Goal: Information Seeking & Learning: Learn about a topic

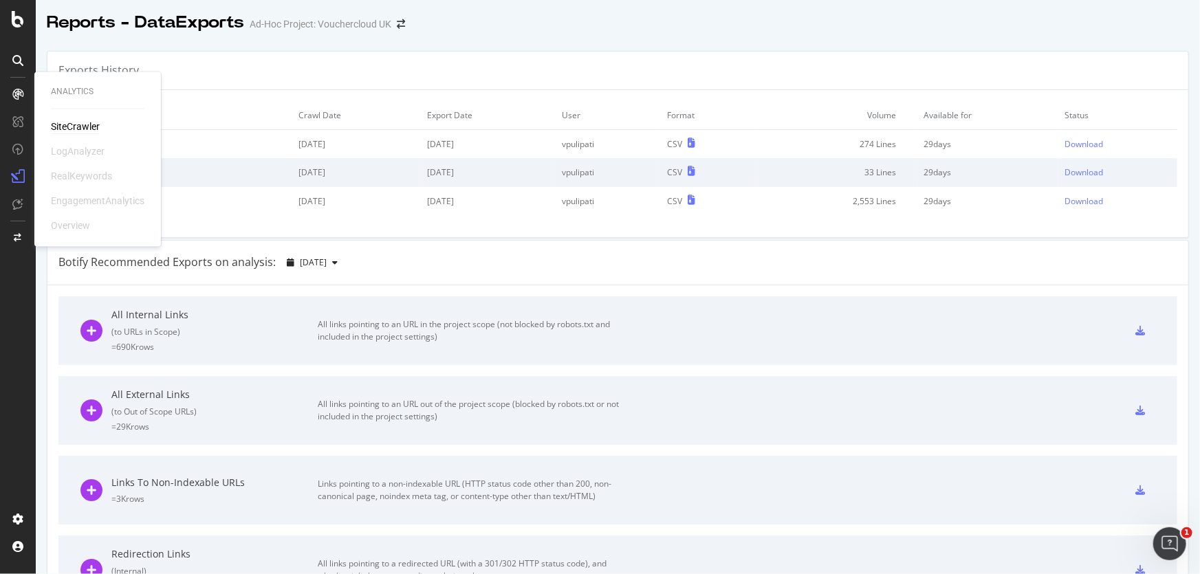
click at [87, 124] on div "SiteCrawler" at bounding box center [75, 127] width 49 height 14
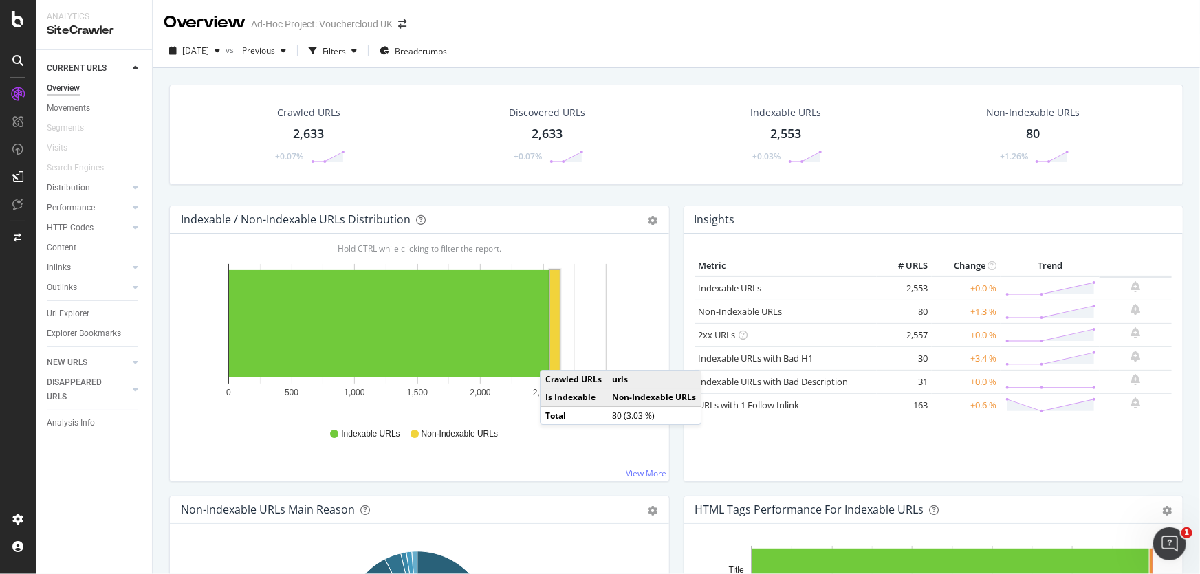
click at [553, 356] on rect "A chart." at bounding box center [555, 323] width 10 height 107
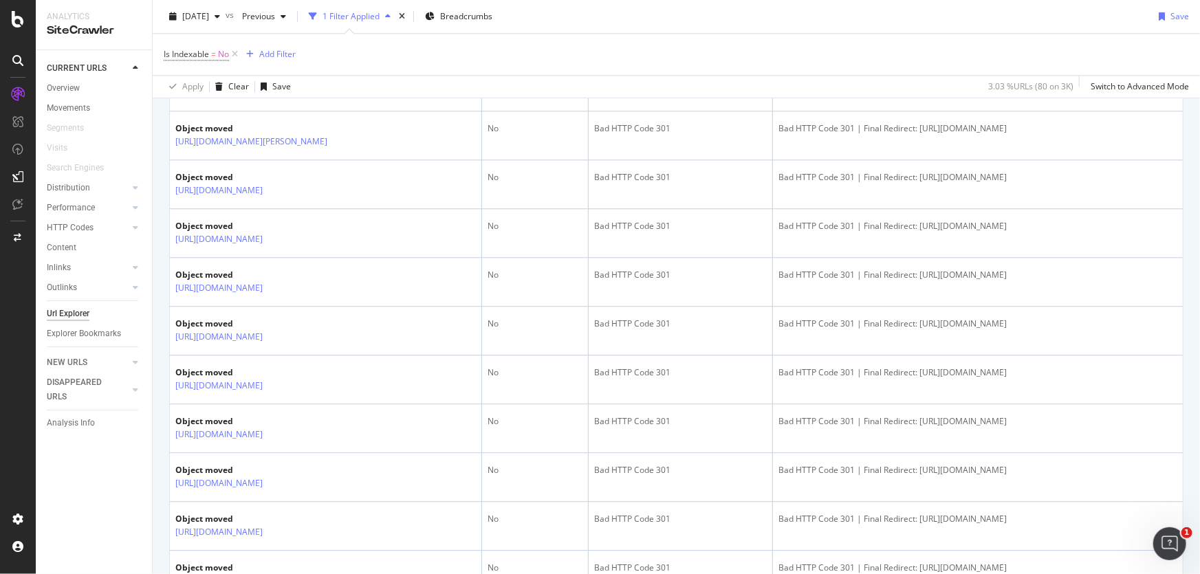
scroll to position [2456, 0]
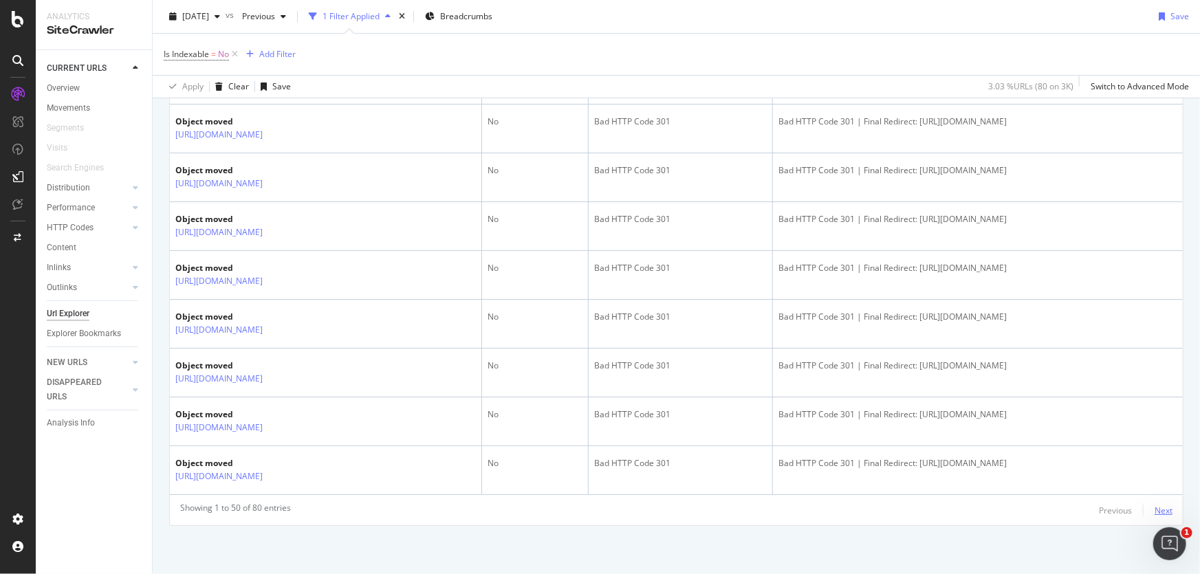
click at [1154, 509] on div "Next" at bounding box center [1163, 511] width 18 height 12
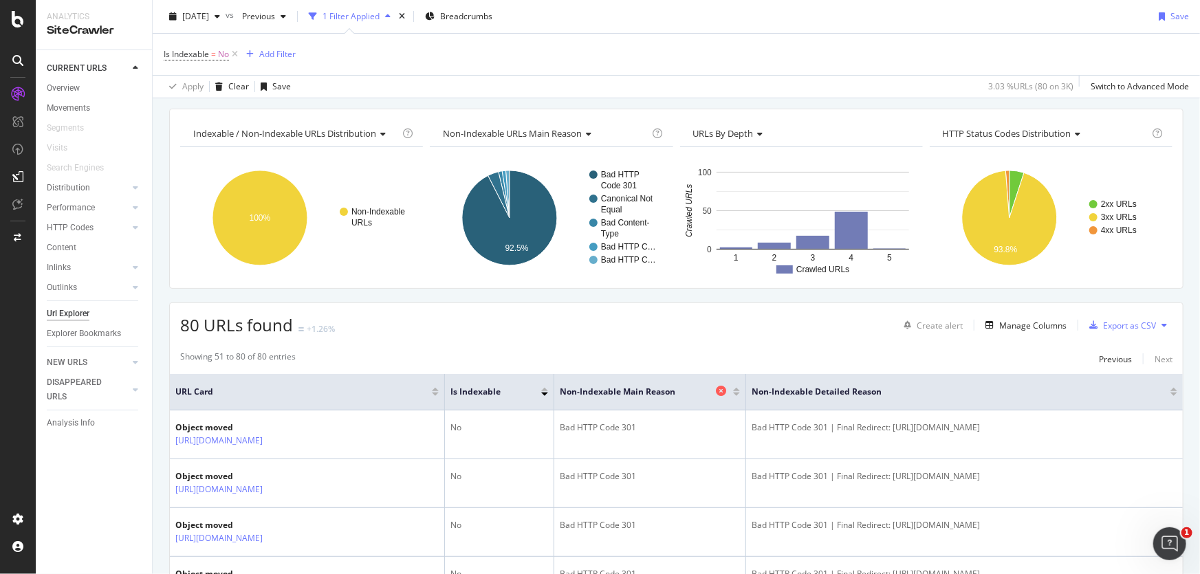
scroll to position [34, 0]
